Goal: Browse casually

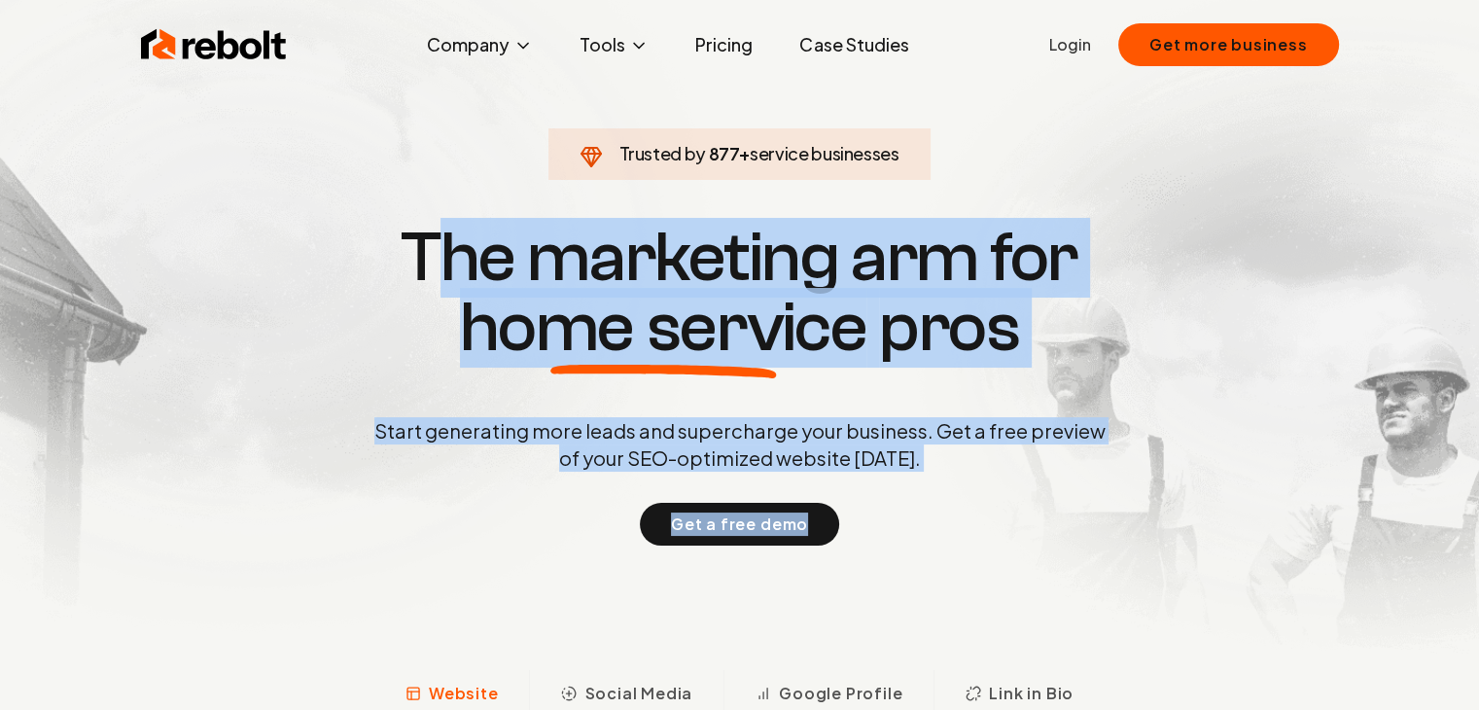
click at [661, 444] on p "Start generating more leads and supercharge your business. Get a free preview o…" at bounding box center [739, 444] width 739 height 54
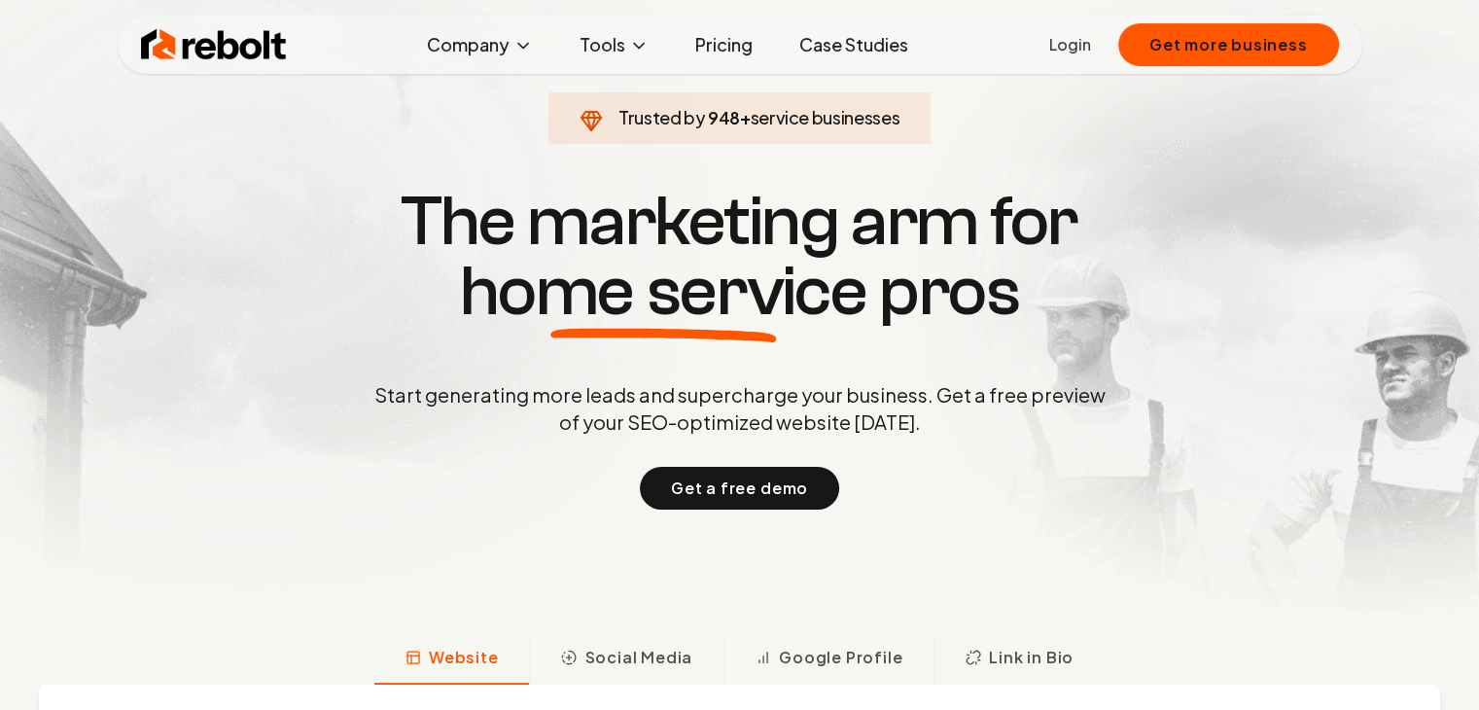
scroll to position [39, 0]
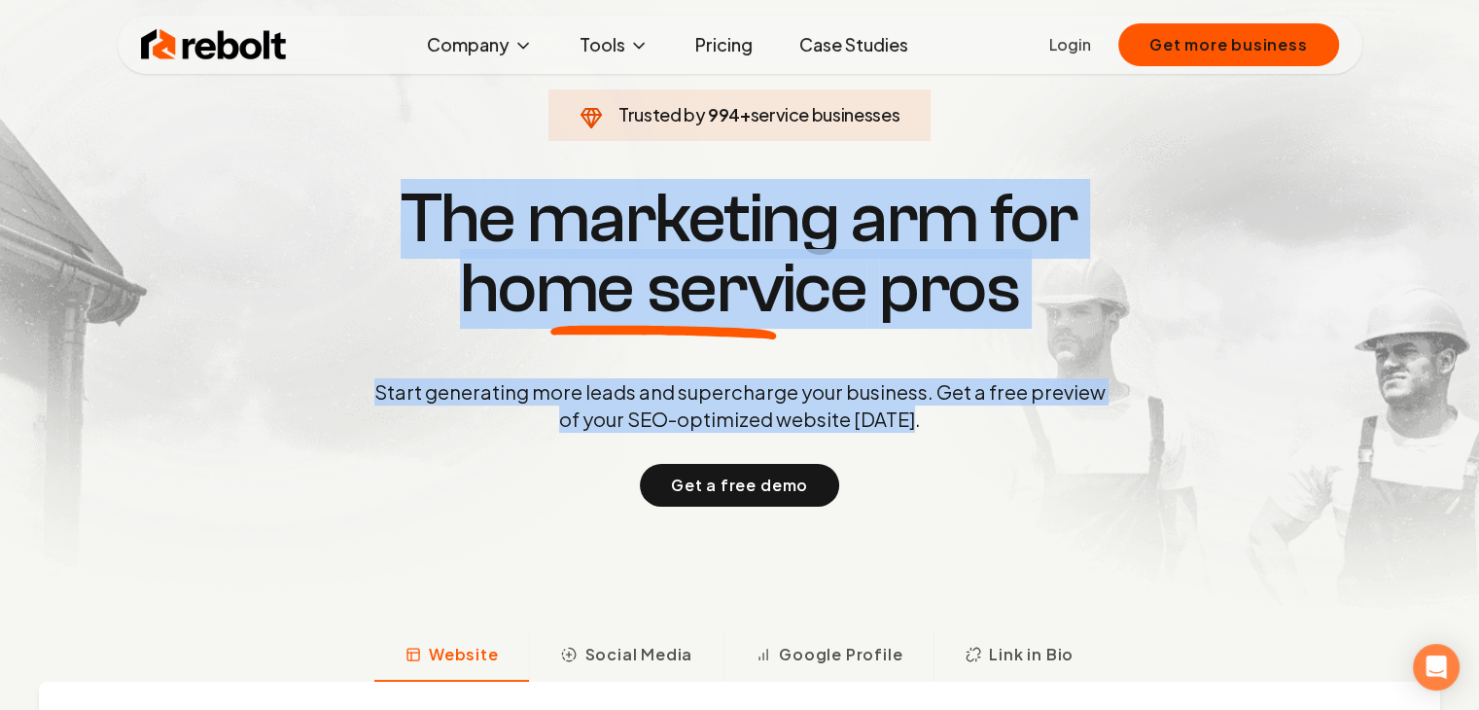
drag, startPoint x: 380, startPoint y: 198, endPoint x: 953, endPoint y: 435, distance: 619.5
click at [953, 435] on div "Trusted by 994 + service businesses The marketing arm for home service pros Sta…" at bounding box center [740, 342] width 965 height 327
click at [953, 435] on div "Start generating more leads and supercharge your business. Get a free preview o…" at bounding box center [739, 442] width 739 height 128
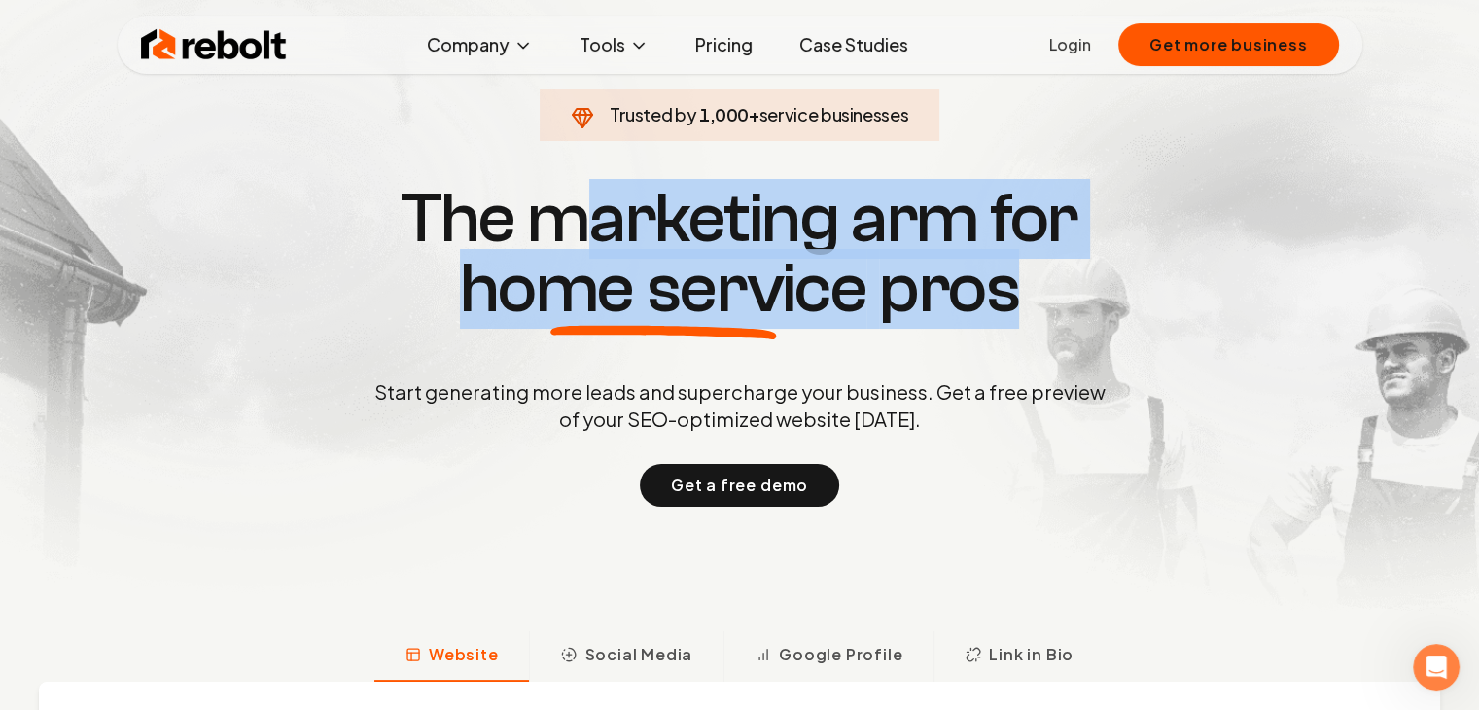
drag, startPoint x: 578, startPoint y: 196, endPoint x: 1237, endPoint y: 368, distance: 681.1
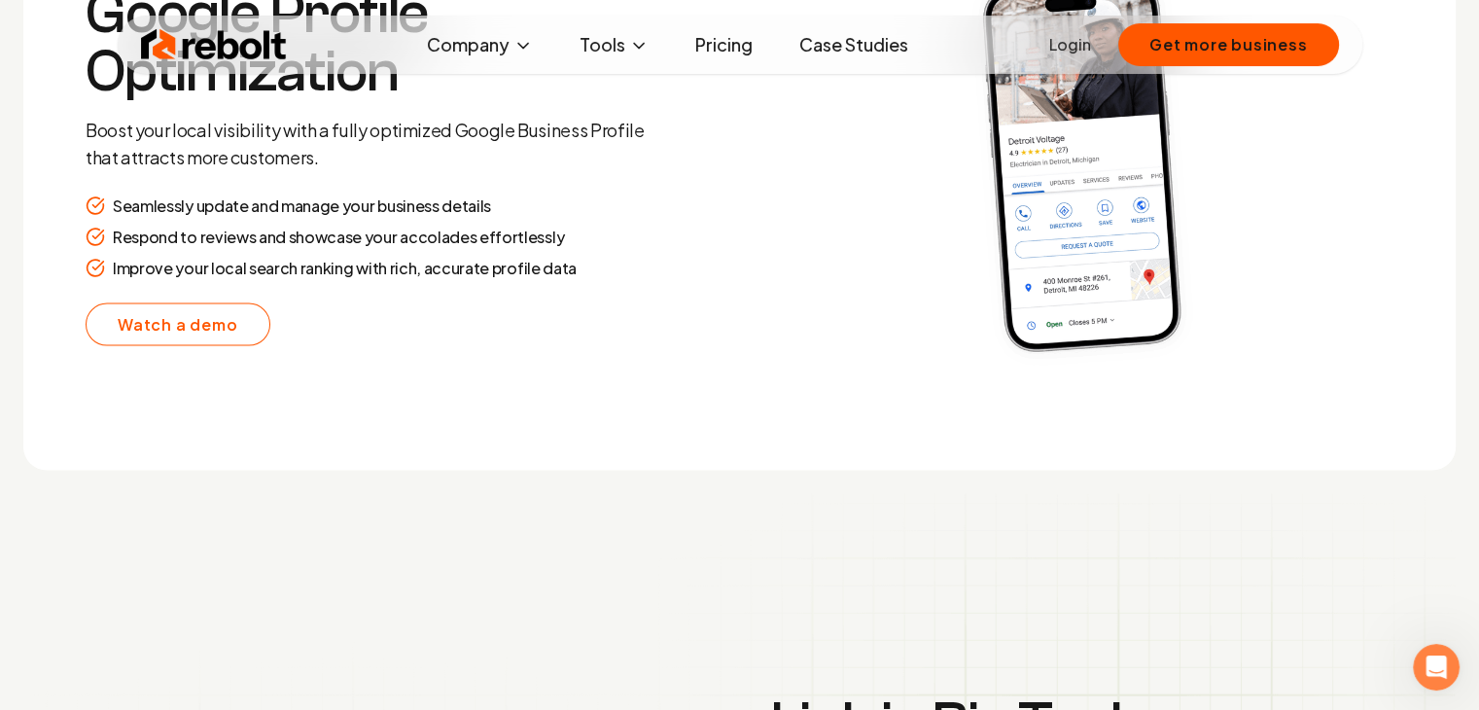
scroll to position [4006, 0]
